Goal: Find specific page/section: Find specific page/section

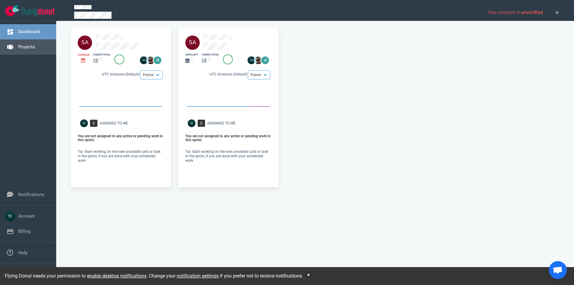
click at [35, 50] on link "Projects" at bounding box center [26, 46] width 17 height 5
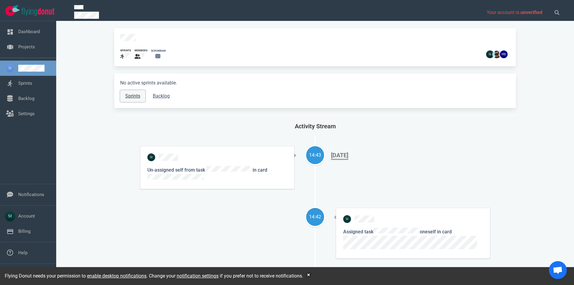
click at [125, 95] on link "Sprints" at bounding box center [132, 96] width 25 height 12
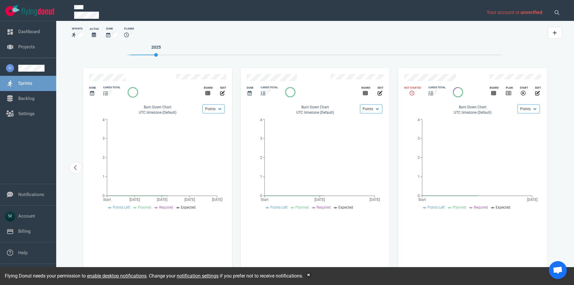
click at [435, 86] on div "cards total" at bounding box center [436, 88] width 17 height 4
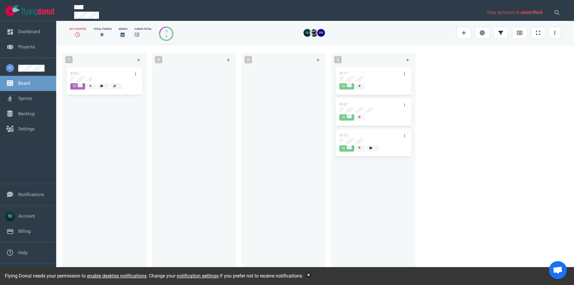
click at [309, 274] on button "button" at bounding box center [309, 275] width 6 height 6
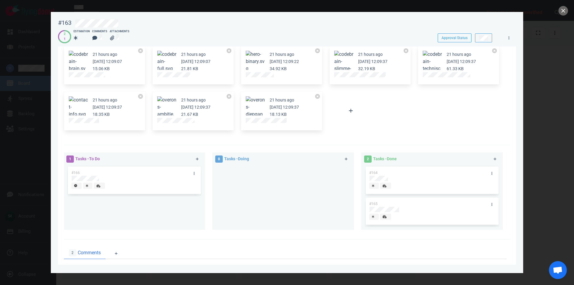
scroll to position [23, 0]
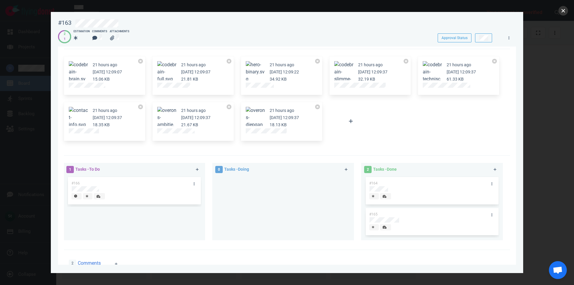
click at [566, 13] on button "close" at bounding box center [563, 11] width 10 height 10
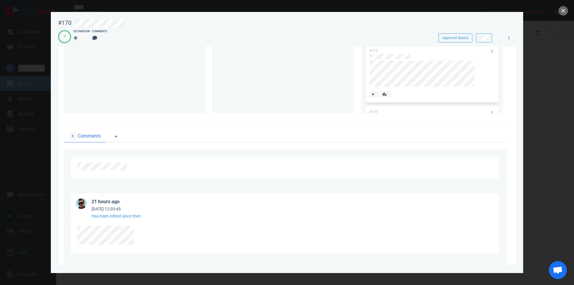
scroll to position [30, 0]
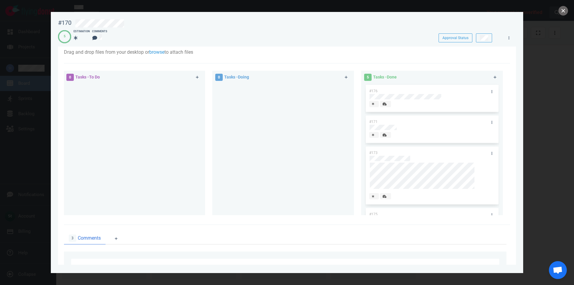
click at [565, 14] on button "close" at bounding box center [563, 11] width 10 height 10
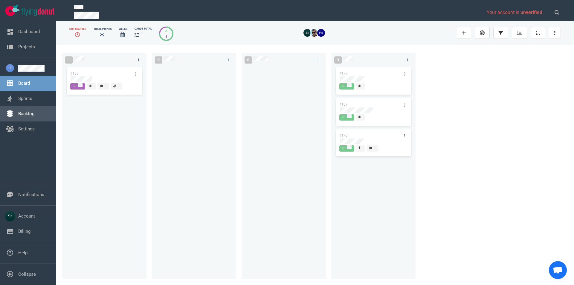
click at [32, 117] on link "Backlog" at bounding box center [26, 113] width 16 height 5
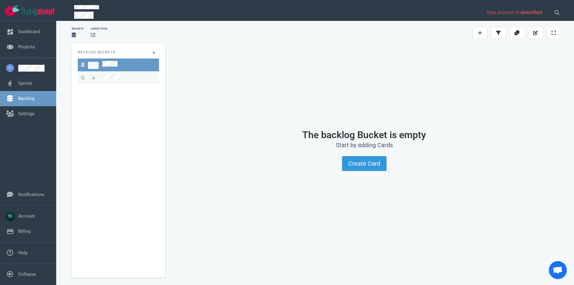
click at [143, 82] on link "4" at bounding box center [118, 77] width 81 height 13
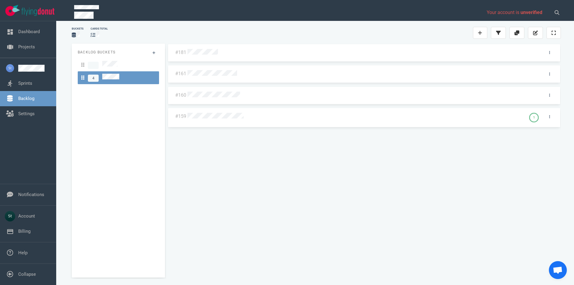
click at [232, 118] on div at bounding box center [354, 117] width 335 height 8
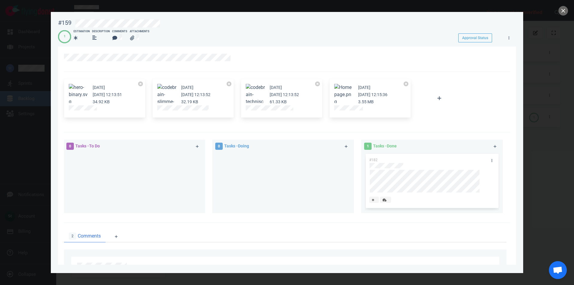
click at [564, 16] on div at bounding box center [287, 142] width 574 height 285
click at [559, 14] on div at bounding box center [287, 142] width 574 height 285
click at [559, 13] on button "close" at bounding box center [563, 11] width 10 height 10
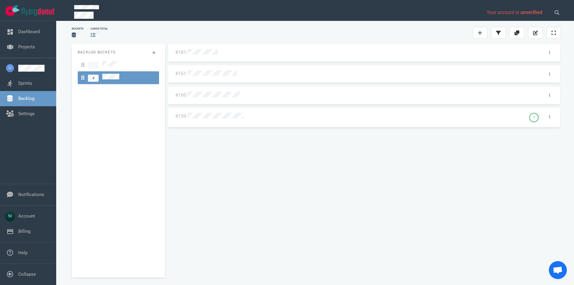
click at [108, 176] on div "Backlog Buckets 4" at bounding box center [118, 161] width 93 height 234
